Goal: Task Accomplishment & Management: Use online tool/utility

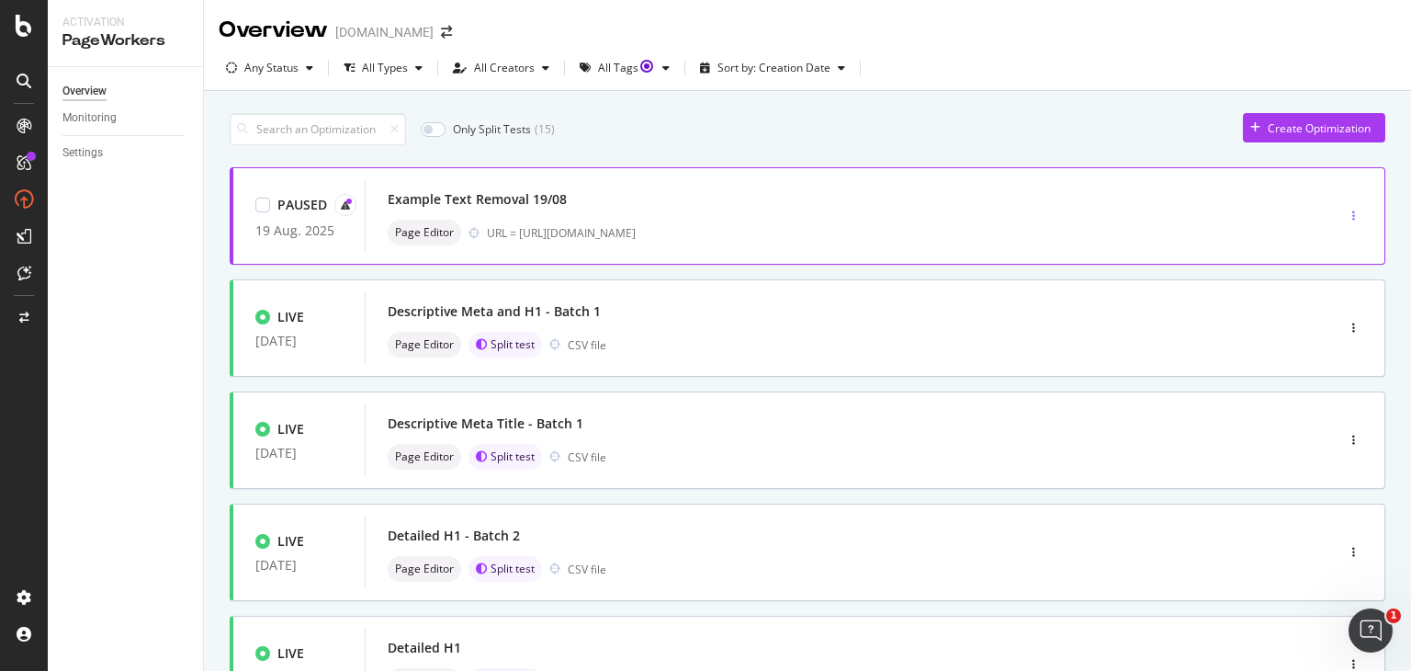
click at [1345, 214] on div "button" at bounding box center [1353, 215] width 17 height 11
click at [1345, 208] on div "button" at bounding box center [1353, 216] width 17 height 28
click at [1114, 144] on div "Only Split Tests ( 15 ) Create Optimization" at bounding box center [808, 129] width 1156 height 32
